Goal: Communication & Community: Ask a question

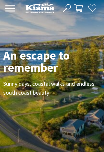
click at [10, 5] on button "Open Nav" at bounding box center [10, 9] width 14 height 10
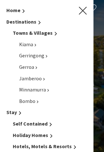
click at [82, 12] on icon "Main Menu" at bounding box center [83, 11] width 8 height 8
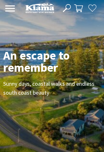
click at [6, 8] on icon at bounding box center [10, 8] width 11 height 6
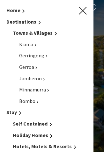
click at [29, 9] on li "Home" at bounding box center [46, 10] width 81 height 8
click at [24, 8] on link "Home" at bounding box center [15, 10] width 19 height 6
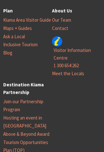
scroll to position [194, 0]
click at [61, 32] on link "Contact" at bounding box center [60, 28] width 16 height 6
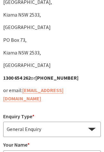
scroll to position [122, 0]
click at [88, 122] on select "General Enquiry Accommodation Visitor Guide" at bounding box center [51, 129] width 97 height 15
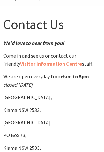
scroll to position [0, 0]
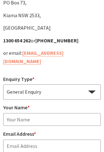
click at [53, 113] on input "Your Name *" at bounding box center [51, 119] width 97 height 13
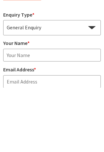
type input "[PERSON_NAME]"
type input "[EMAIL_ADDRESS][DOMAIN_NAME]"
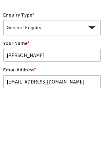
type input "0411244707"
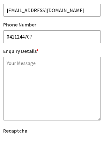
scroll to position [311, 0]
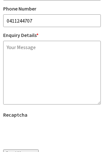
click at [12, 41] on textarea "Enquiry Details *" at bounding box center [51, 73] width 97 height 64
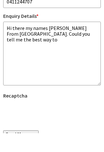
click at [38, 41] on textarea "Hi there my names [PERSON_NAME] From [GEOGRAPHIC_DATA]. Could you tell me the b…" at bounding box center [51, 73] width 97 height 64
click at [61, 41] on textarea "Hi there my names [PERSON_NAME] From [GEOGRAPHIC_DATA]. Could please you tell m…" at bounding box center [51, 73] width 97 height 64
click at [27, 41] on textarea "Hi there my names [PERSON_NAME] From [GEOGRAPHIC_DATA]. Could please tell me th…" at bounding box center [51, 73] width 97 height 64
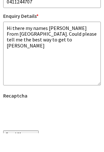
type textarea "Hi there my names [PERSON_NAME] From [GEOGRAPHIC_DATA]. Could please tell me th…"
